Goal: Communication & Community: Answer question/provide support

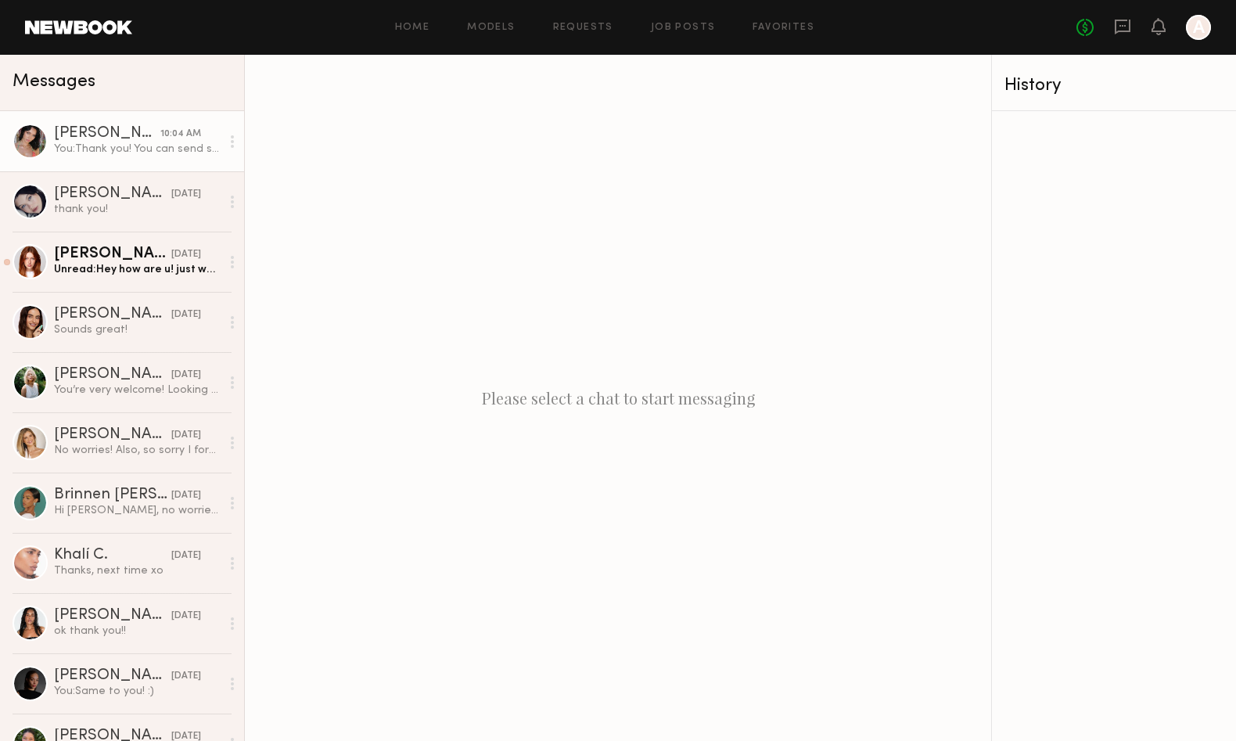
click at [110, 146] on div "You: Thank you! You can send some selfies just as you are now! We just need to …" at bounding box center [137, 149] width 167 height 15
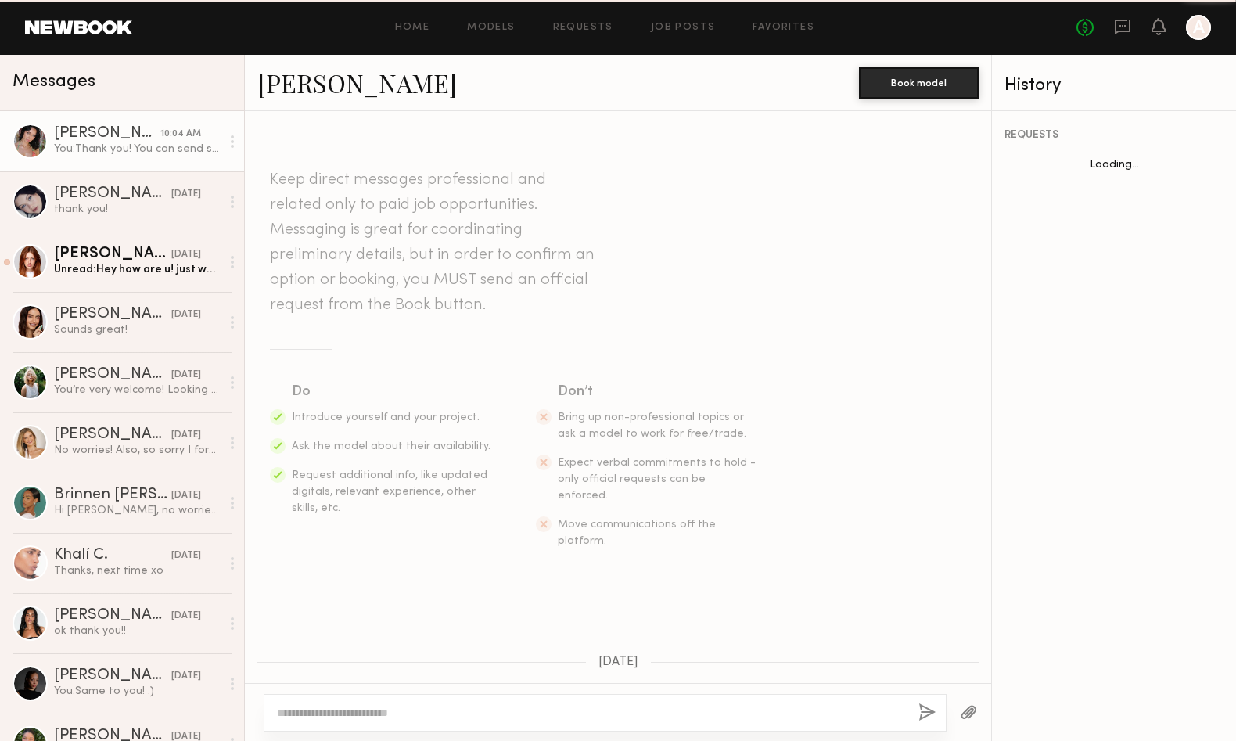
scroll to position [573, 0]
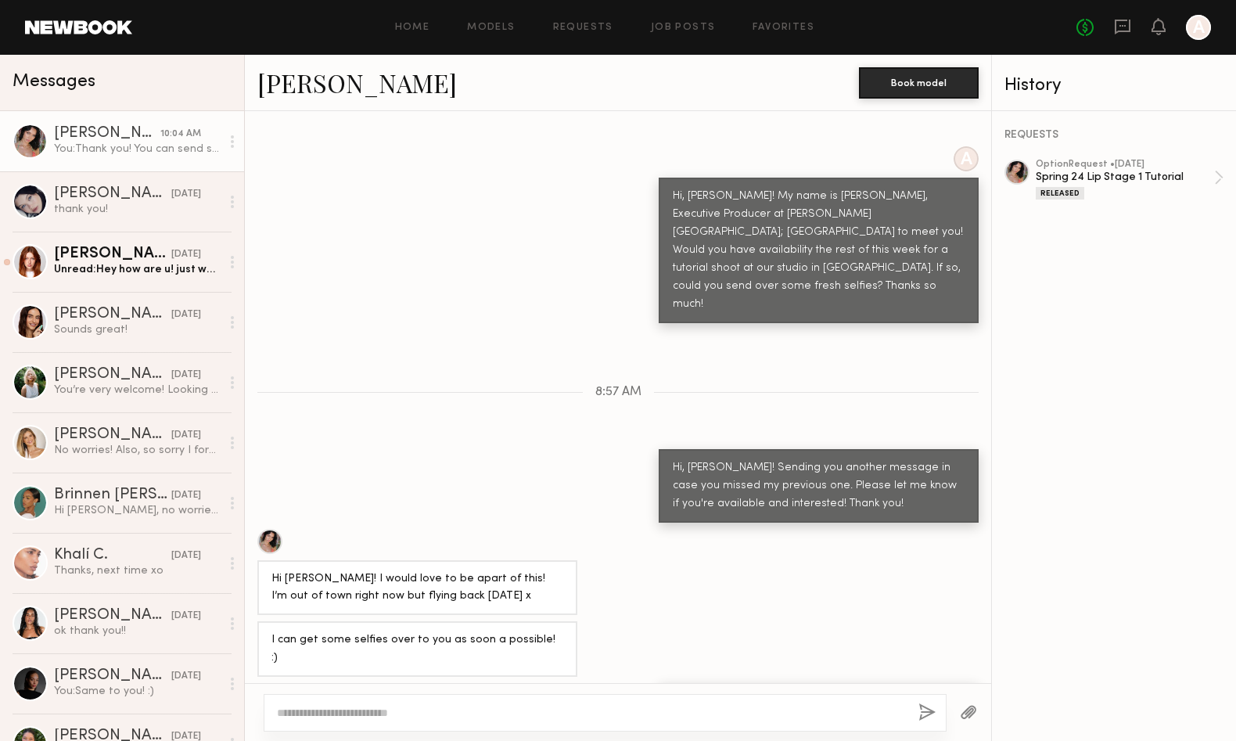
click at [587, 716] on textarea at bounding box center [591, 713] width 629 height 16
type textarea "*"
type textarea "**********"
click at [929, 717] on button "button" at bounding box center [926, 713] width 17 height 20
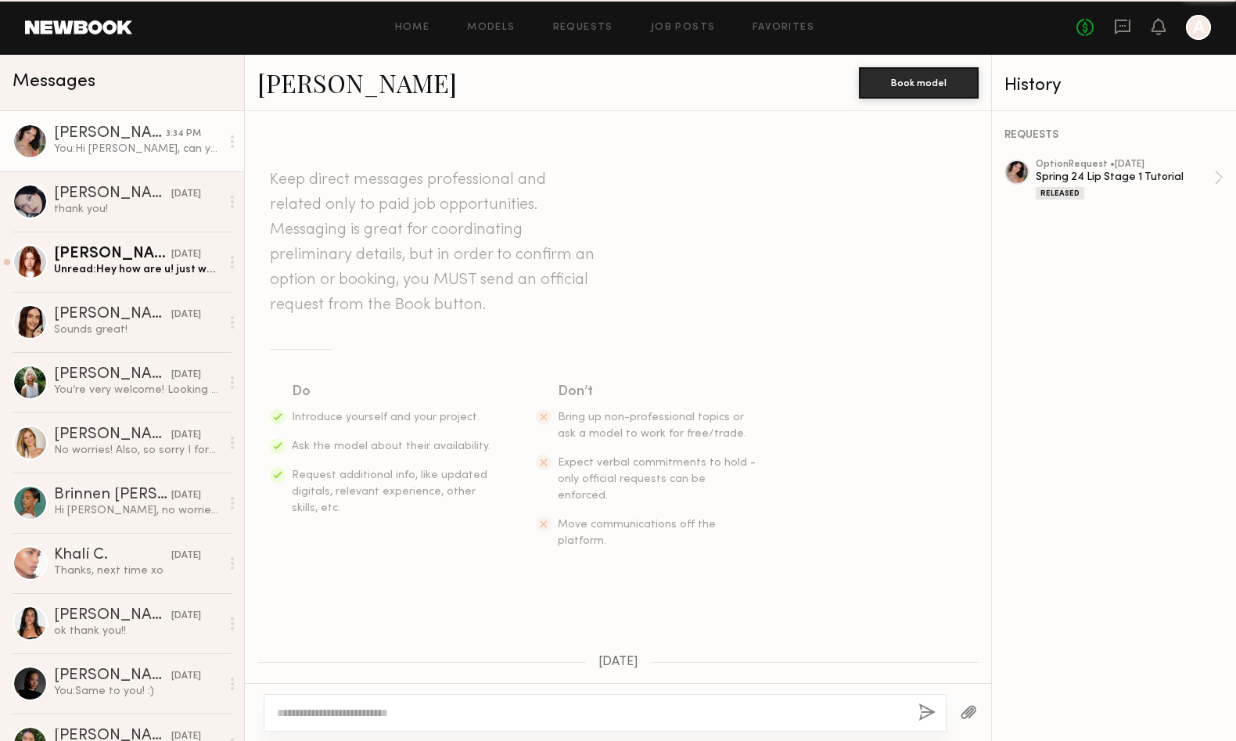
scroll to position [666, 0]
